Goal: Obtain resource: Download file/media

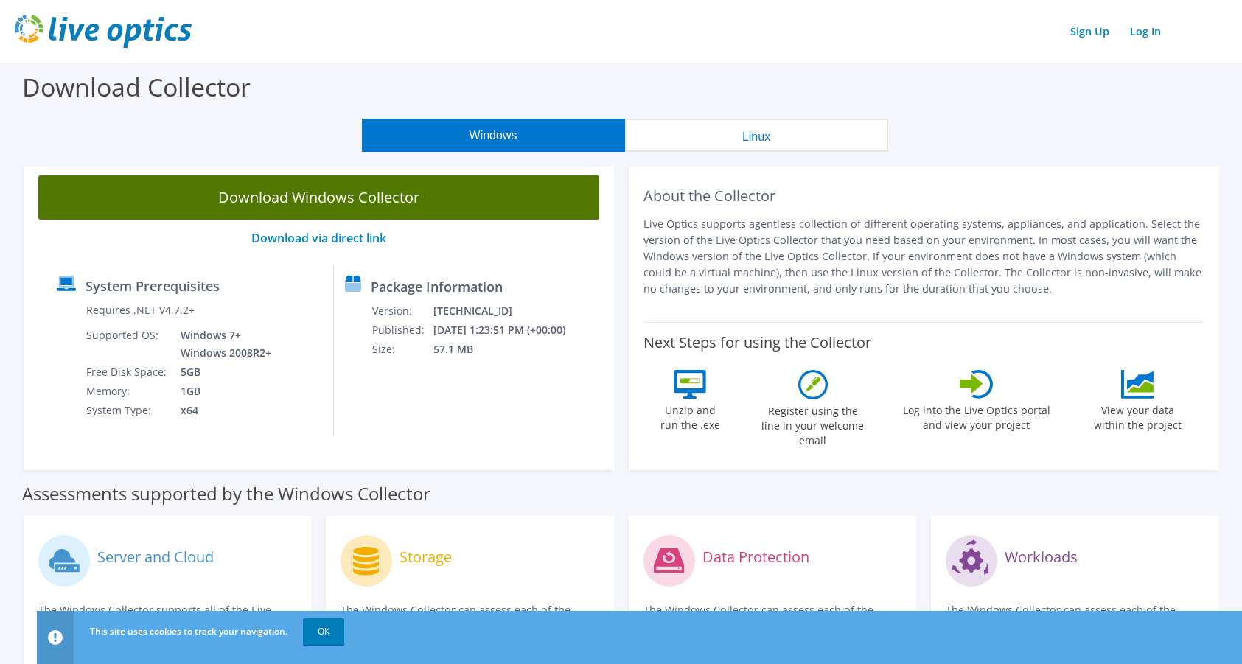
click at [336, 199] on link "Download Windows Collector" at bounding box center [318, 197] width 561 height 44
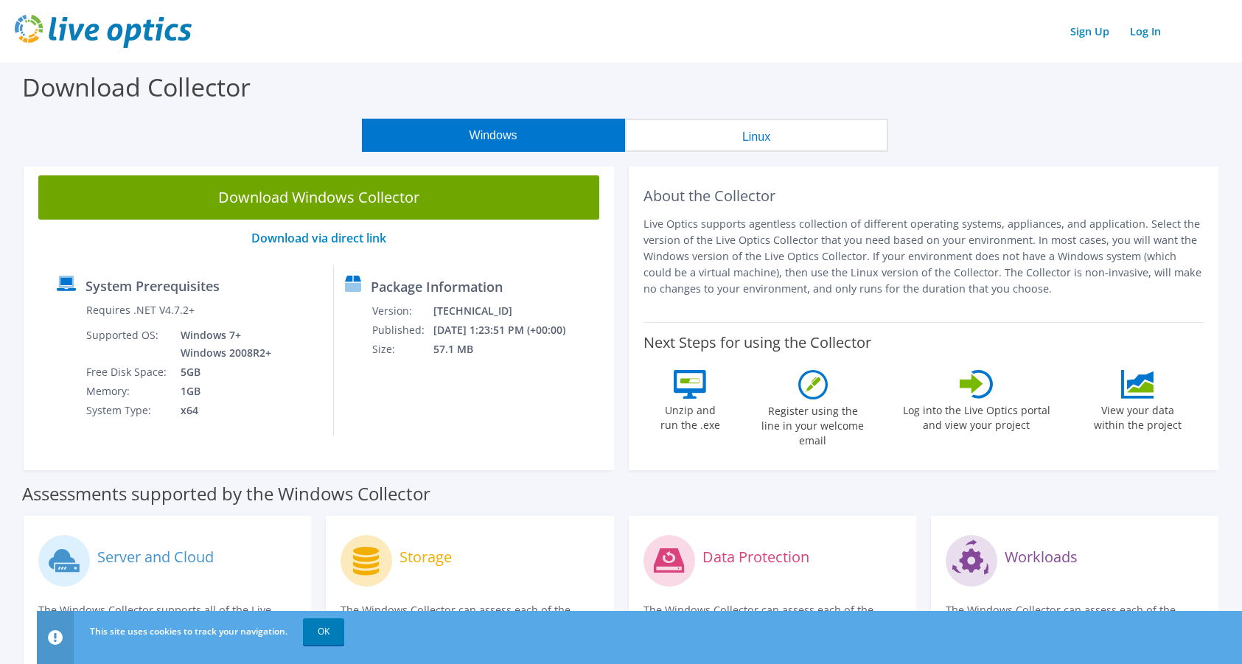
drag, startPoint x: 528, startPoint y: 18, endPoint x: 666, endPoint y: 45, distance: 140.5
click at [666, 45] on div "Sign Up Log In" at bounding box center [621, 31] width 1212 height 33
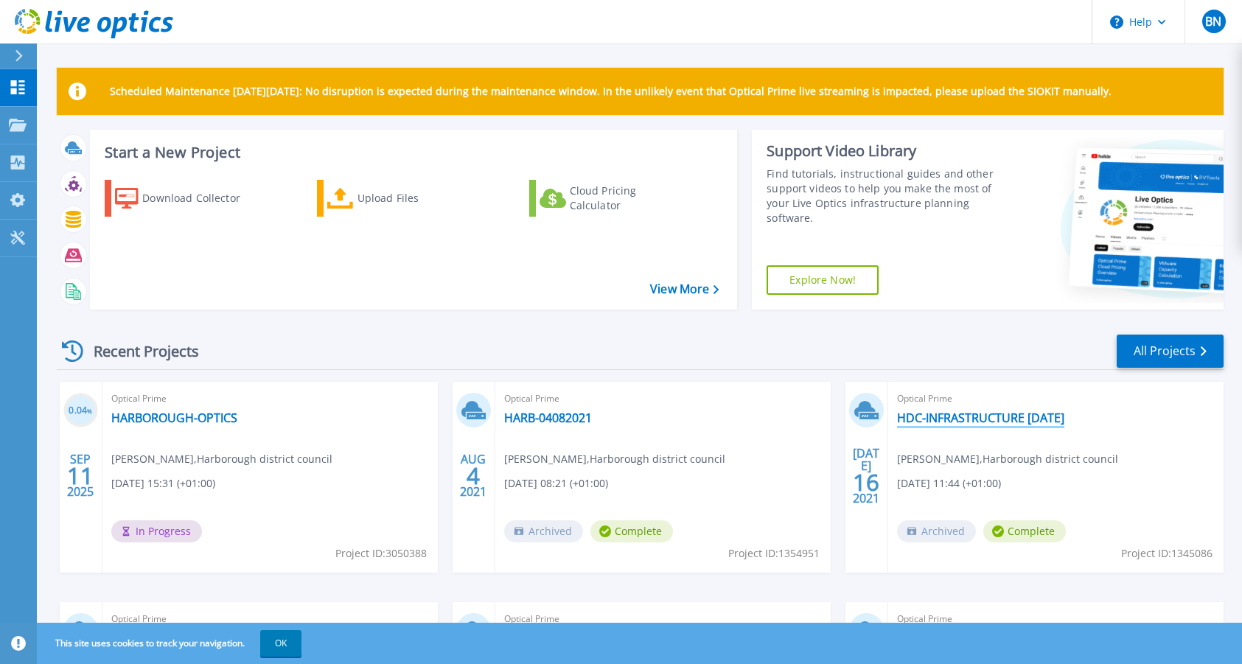
click at [953, 422] on link "HDC-INFRASTRUCTURE [DATE]" at bounding box center [980, 417] width 167 height 15
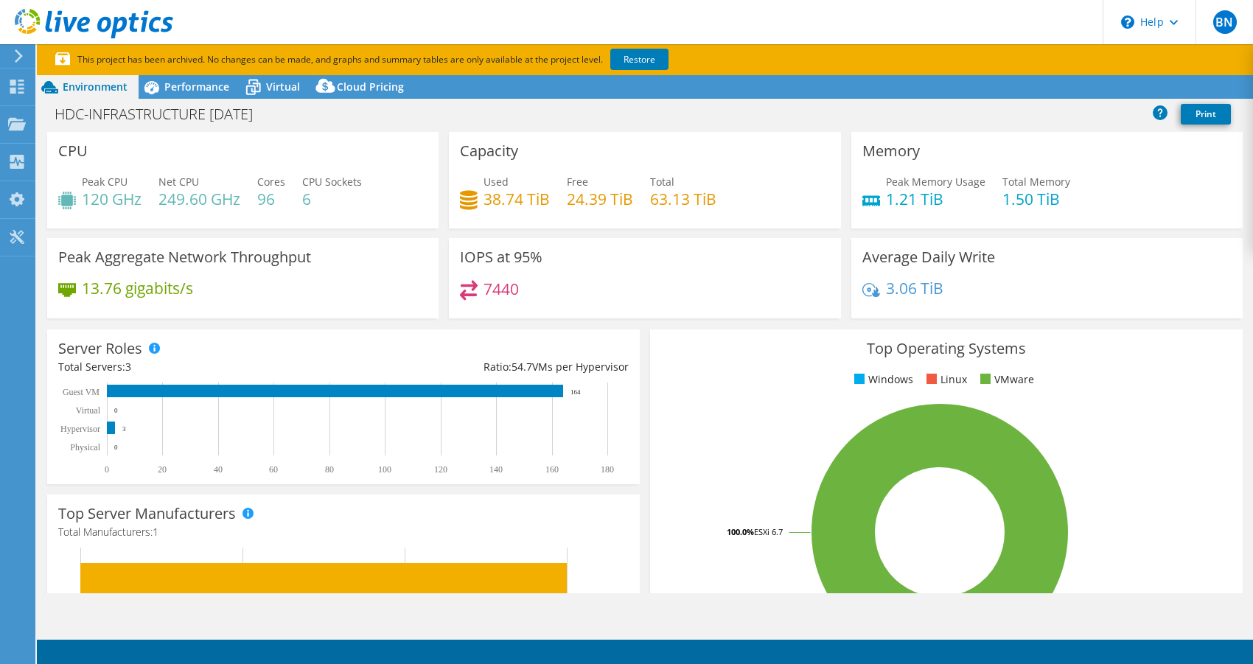
select select "EULondon"
select select "USD"
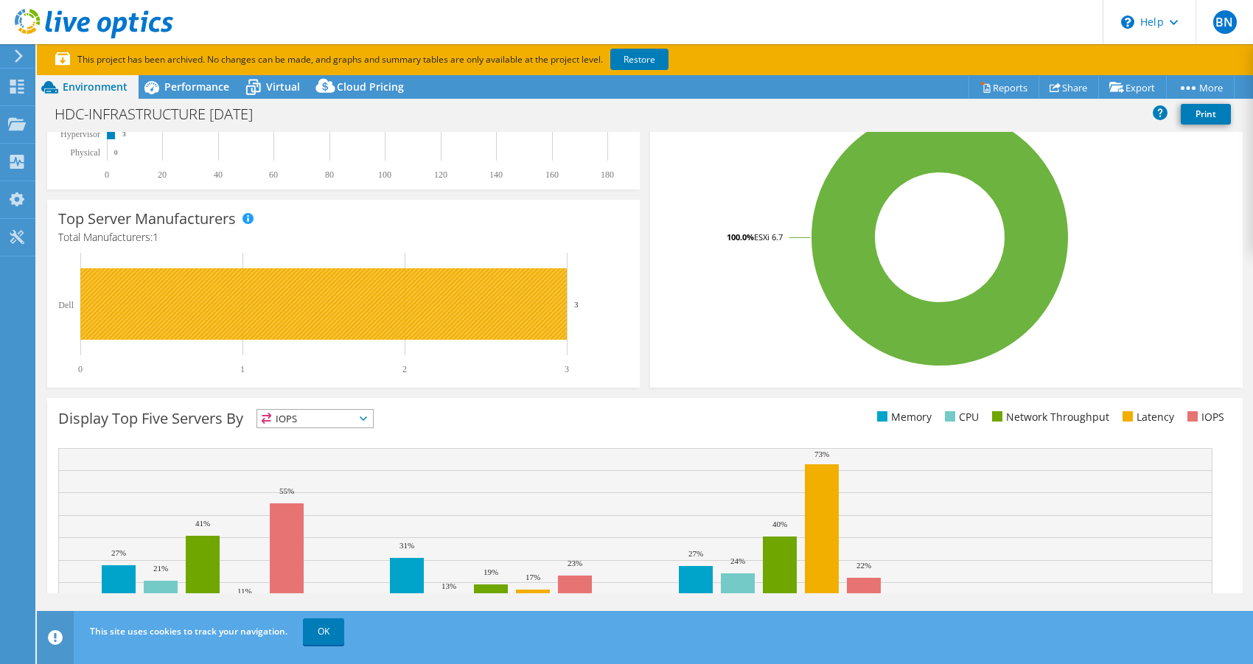
scroll to position [397, 0]
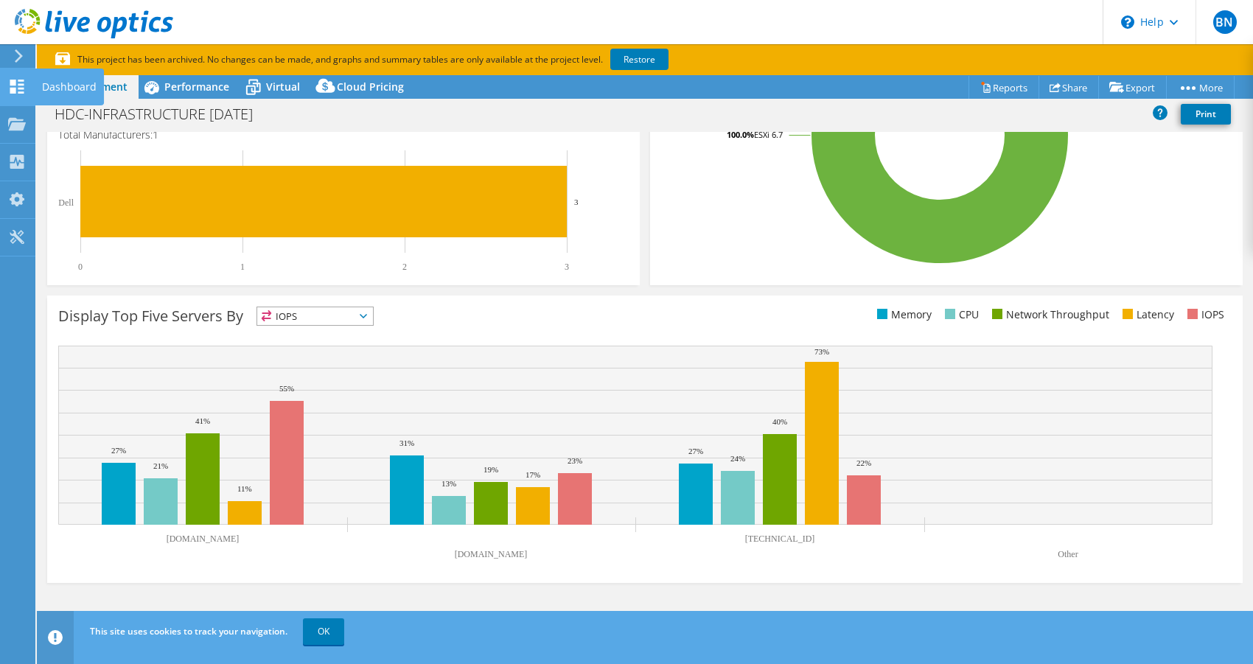
click at [17, 83] on icon at bounding box center [17, 87] width 18 height 14
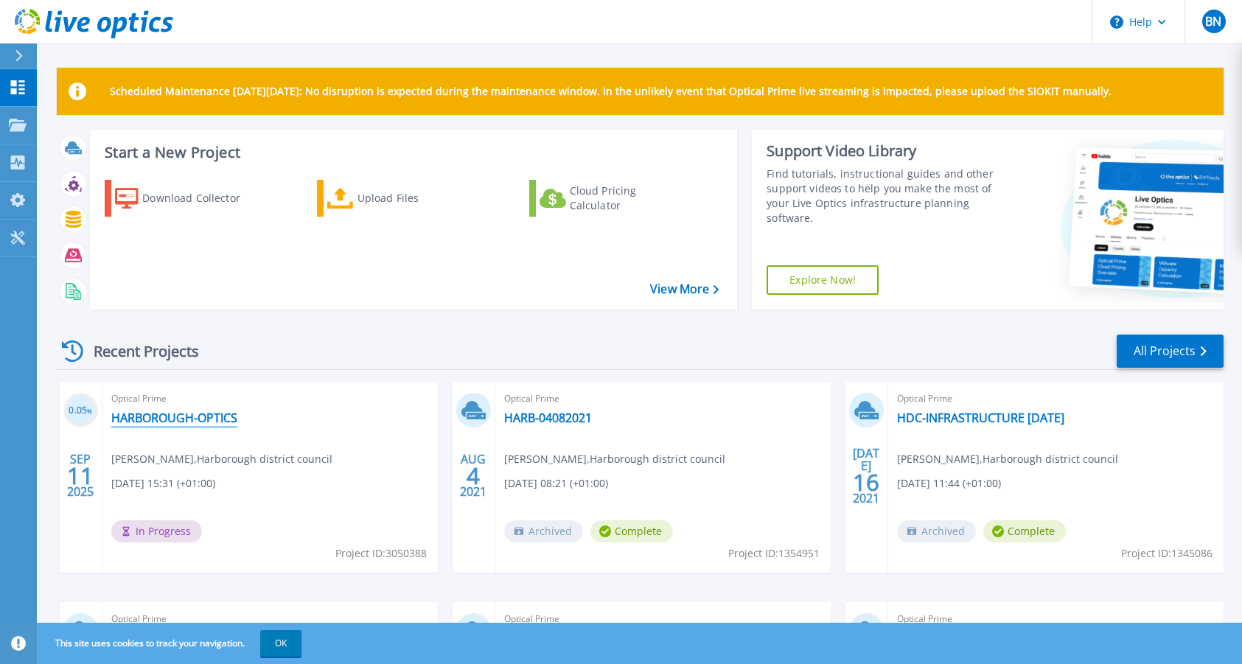
click at [178, 413] on link "HARBOROUGH-OPTICS" at bounding box center [174, 417] width 126 height 15
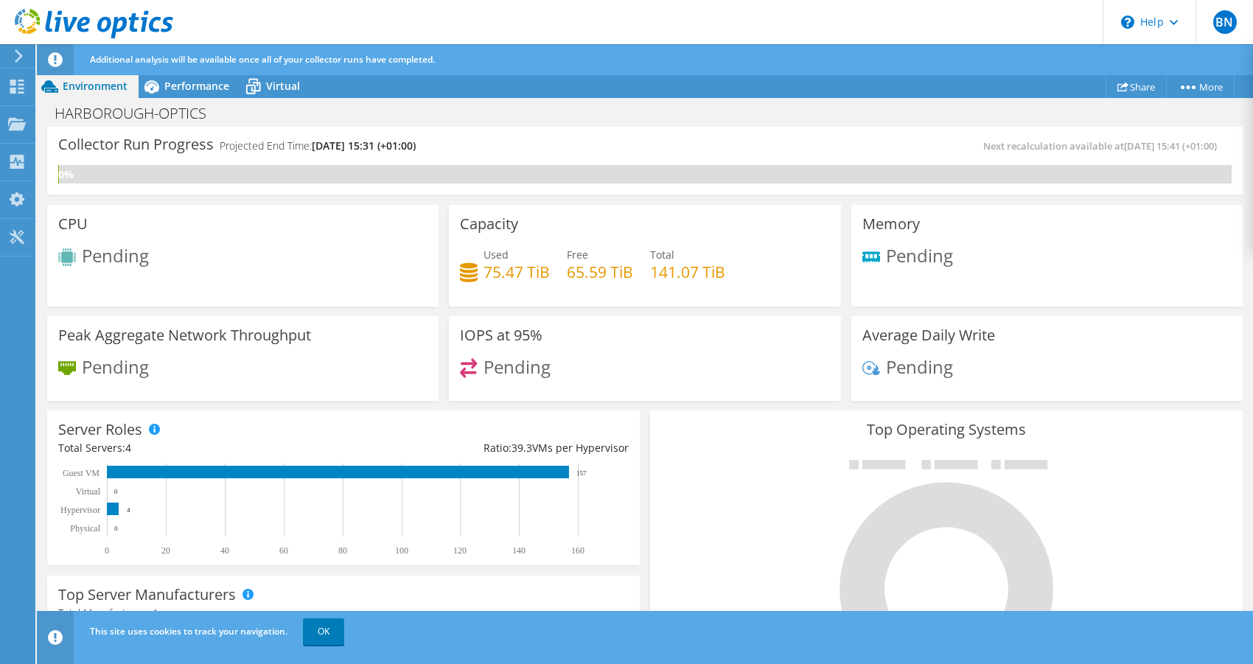
scroll to position [157, 0]
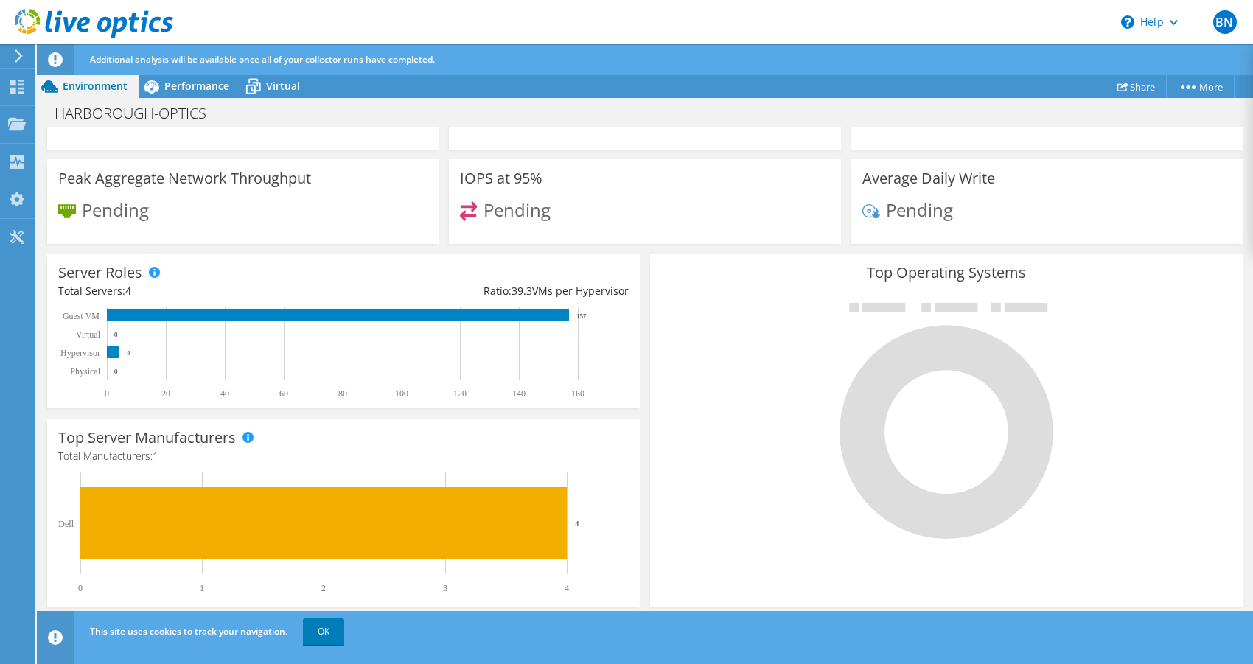
click at [712, 490] on div at bounding box center [946, 420] width 570 height 248
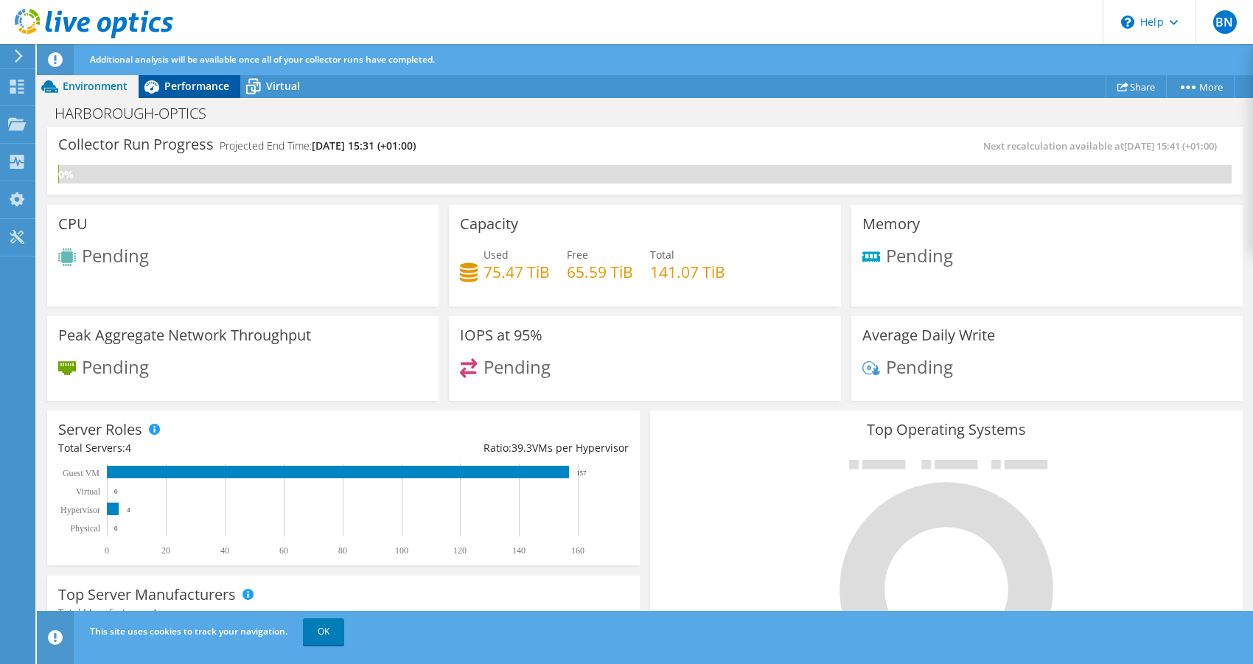
click at [199, 82] on span "Performance" at bounding box center [196, 86] width 65 height 14
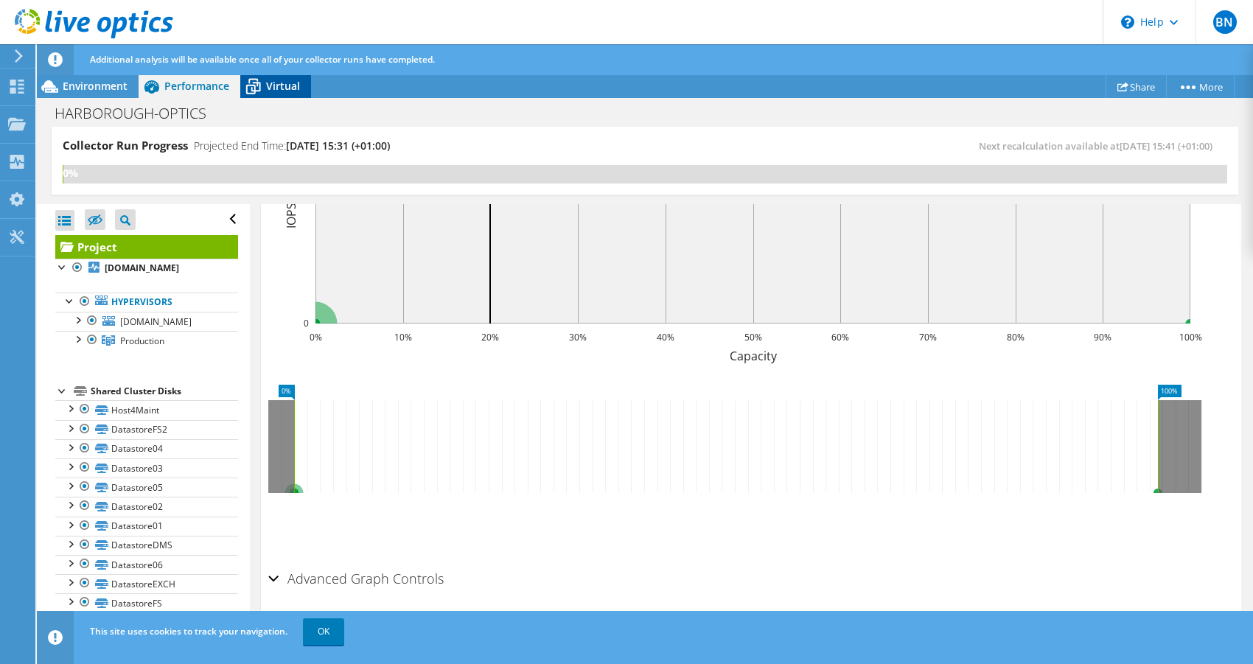
click at [282, 88] on span "Virtual" at bounding box center [283, 86] width 34 height 14
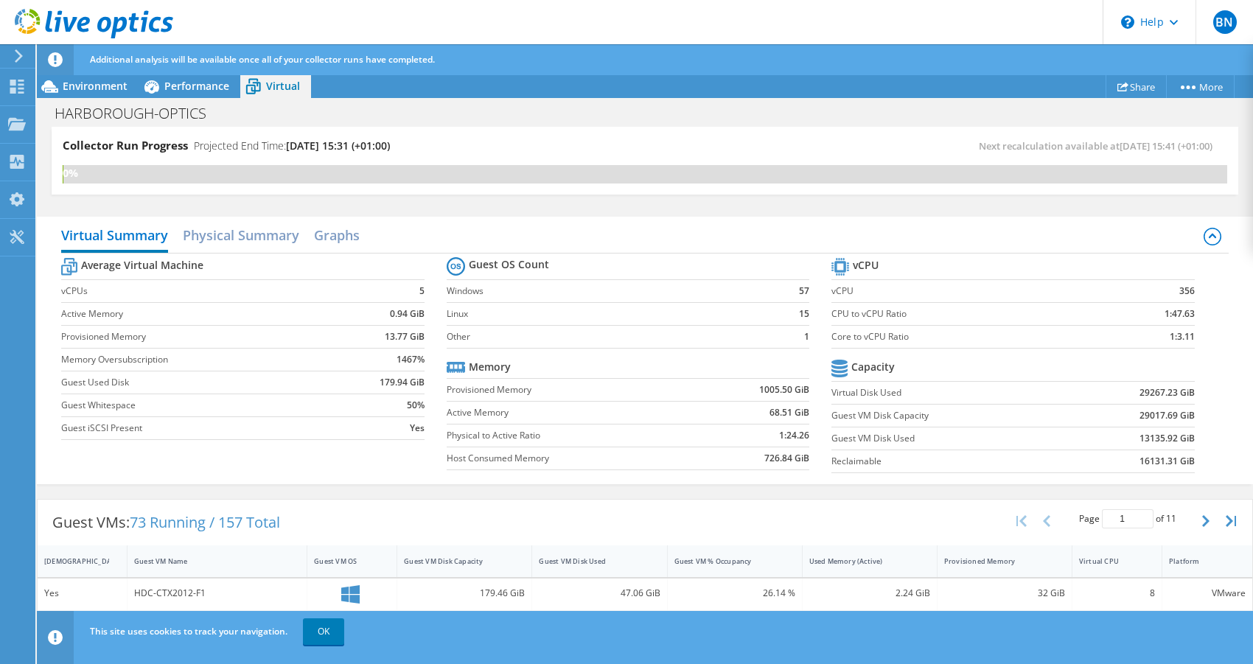
scroll to position [412, 0]
